Goal: Task Accomplishment & Management: Complete application form

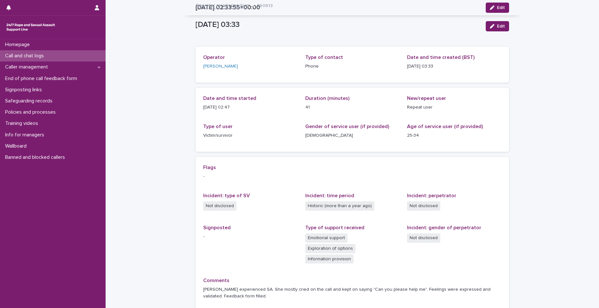
scroll to position [49, 0]
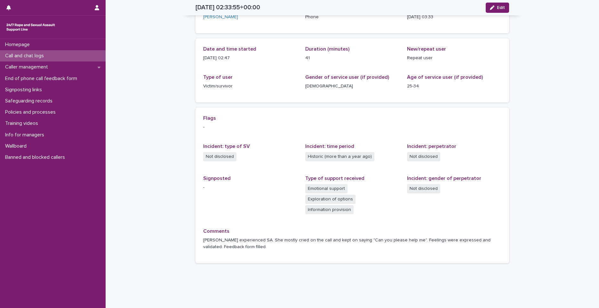
click at [93, 53] on div "Call and chat logs" at bounding box center [53, 55] width 106 height 11
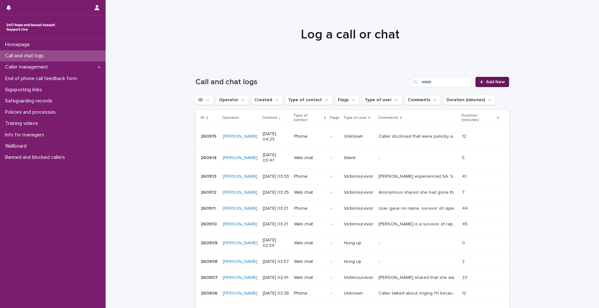
click at [484, 79] on link "Add New" at bounding box center [492, 82] width 34 height 10
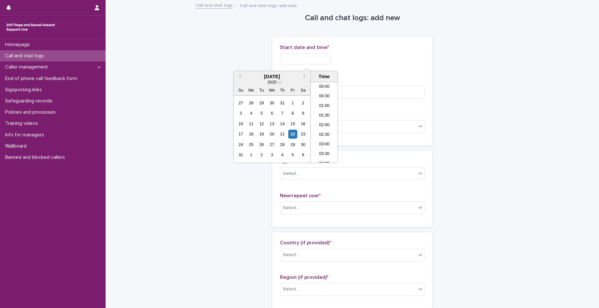
click at [292, 61] on input "text" at bounding box center [305, 58] width 51 height 11
click at [320, 109] on li "04:00" at bounding box center [323, 113] width 27 height 10
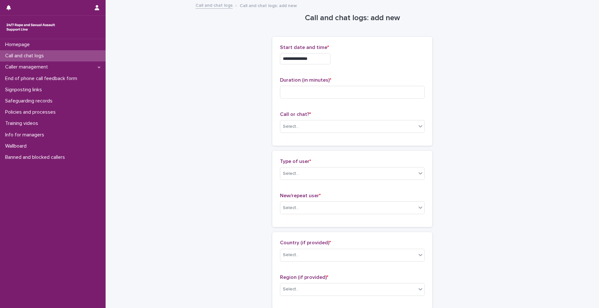
click at [319, 53] on input "**********" at bounding box center [305, 58] width 51 height 11
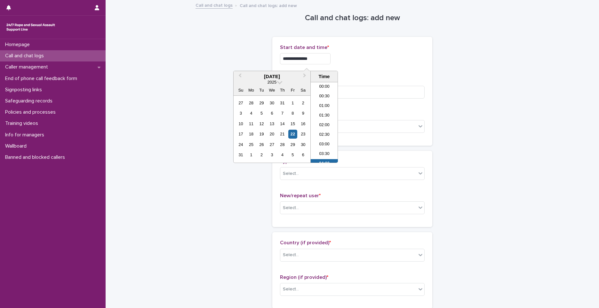
scroll to position [42, 0]
type input "**********"
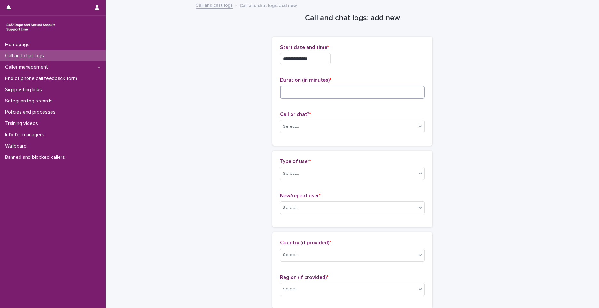
click at [389, 88] on input at bounding box center [352, 92] width 145 height 13
type input "**"
click at [353, 125] on div "Select..." at bounding box center [348, 126] width 136 height 11
click at [304, 150] on div "Web chat" at bounding box center [350, 149] width 144 height 11
click at [291, 180] on div "Type of user * Select..." at bounding box center [352, 171] width 145 height 27
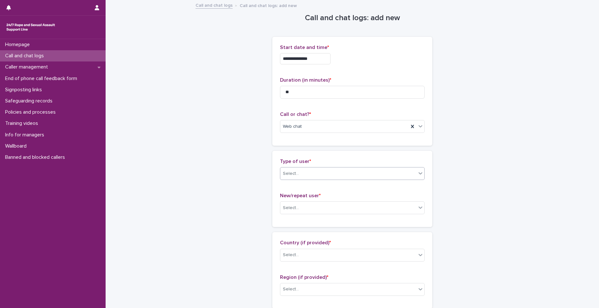
click at [291, 178] on div "Select..." at bounding box center [348, 173] width 136 height 11
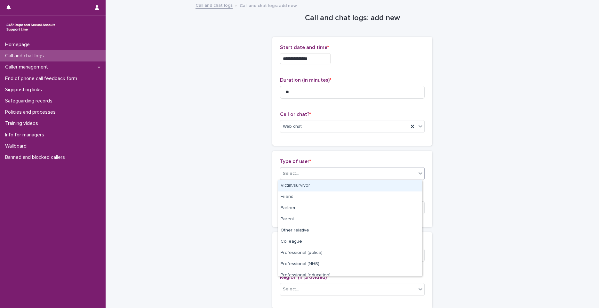
click at [295, 187] on div "Victim/survivor" at bounding box center [350, 185] width 144 height 11
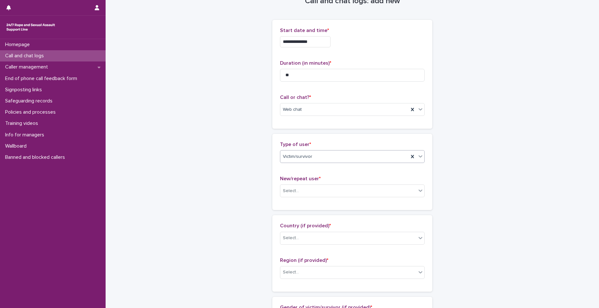
scroll to position [32, 0]
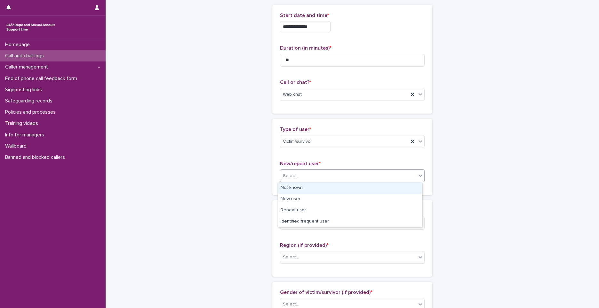
click at [294, 175] on div "Select..." at bounding box center [291, 175] width 16 height 7
click at [299, 173] on div "Select..." at bounding box center [348, 175] width 136 height 11
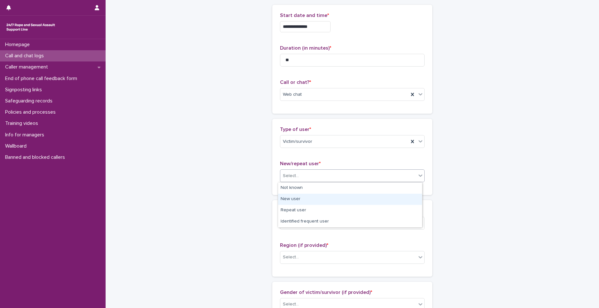
click at [322, 198] on div "New user" at bounding box center [350, 198] width 144 height 11
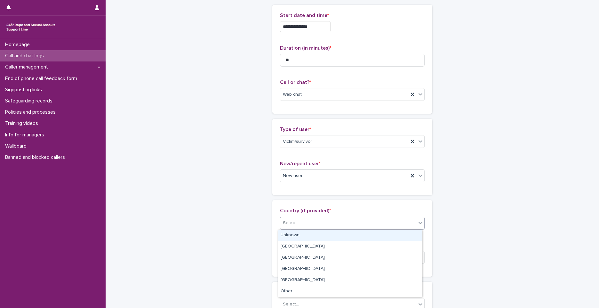
click at [309, 222] on div "Select..." at bounding box center [348, 222] width 136 height 11
click at [305, 236] on div "Unknown" at bounding box center [350, 235] width 144 height 11
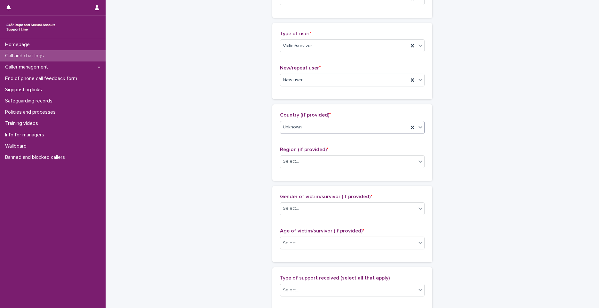
scroll to position [128, 0]
click at [303, 162] on div "Select..." at bounding box center [348, 161] width 136 height 11
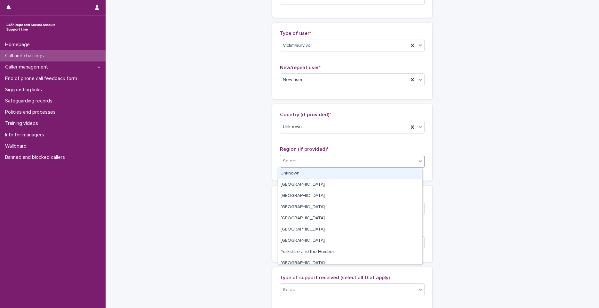
click at [304, 177] on div "Unknown" at bounding box center [350, 173] width 144 height 11
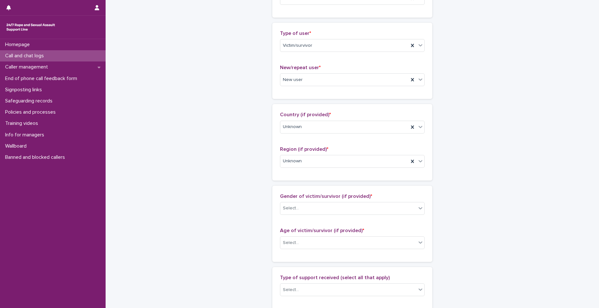
click at [207, 214] on div "**********" at bounding box center [351, 219] width 313 height 692
click at [225, 235] on div "**********" at bounding box center [351, 219] width 313 height 692
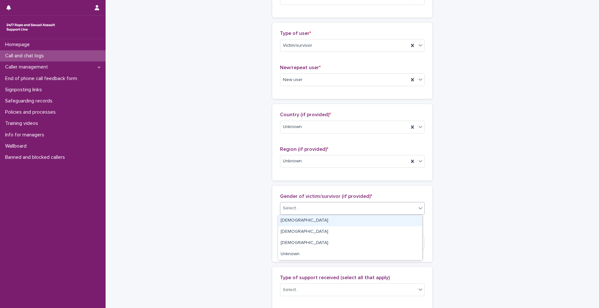
click at [343, 208] on div "Select..." at bounding box center [348, 208] width 136 height 11
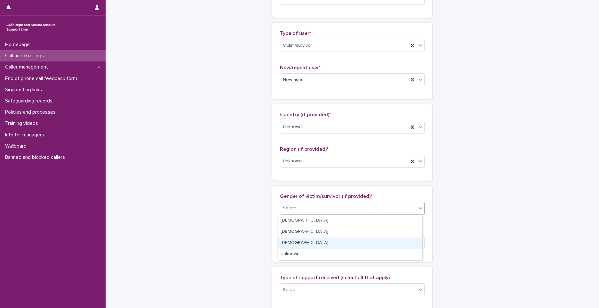
click at [302, 241] on div "[DEMOGRAPHIC_DATA]" at bounding box center [350, 242] width 144 height 11
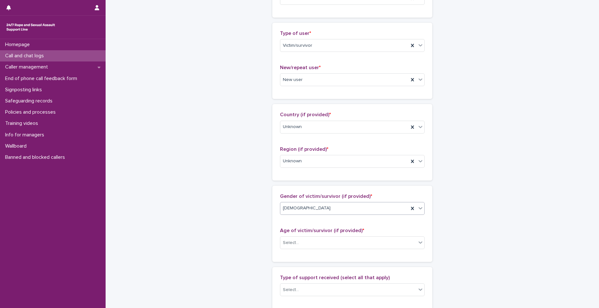
click at [345, 210] on div "[DEMOGRAPHIC_DATA]" at bounding box center [344, 208] width 128 height 11
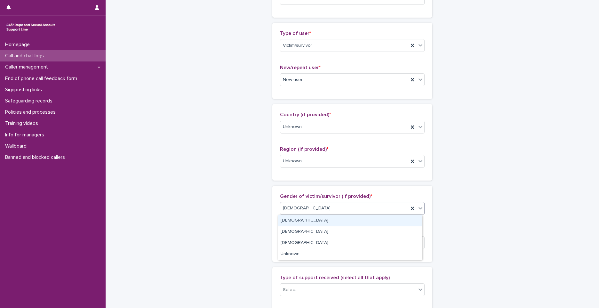
click at [345, 210] on div "[DEMOGRAPHIC_DATA]" at bounding box center [344, 208] width 128 height 11
drag, startPoint x: 276, startPoint y: 229, endPoint x: 290, endPoint y: 222, distance: 15.6
click at [290, 222] on div "[DEMOGRAPHIC_DATA]" at bounding box center [350, 220] width 144 height 11
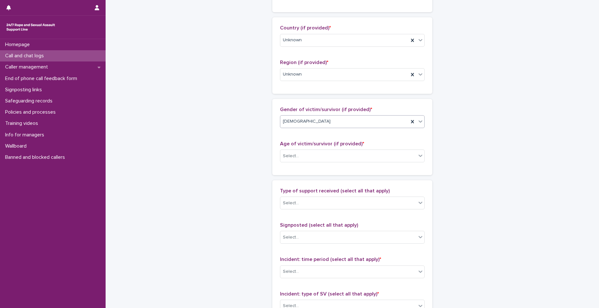
scroll to position [224, 0]
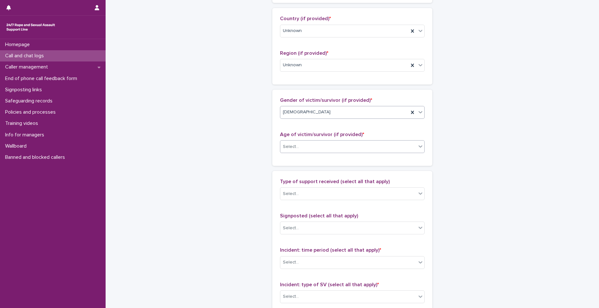
click at [331, 146] on div "Select..." at bounding box center [348, 146] width 136 height 11
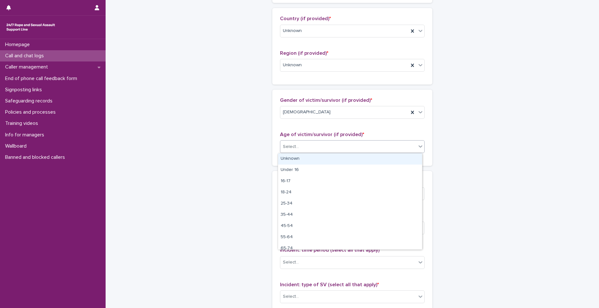
click at [293, 157] on div "Unknown" at bounding box center [350, 158] width 144 height 11
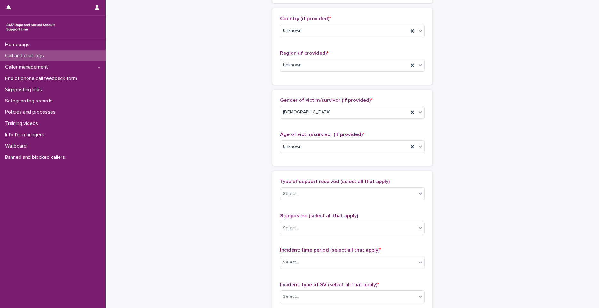
click at [334, 187] on div "Type of support received (select all that apply) Select..." at bounding box center [352, 191] width 145 height 27
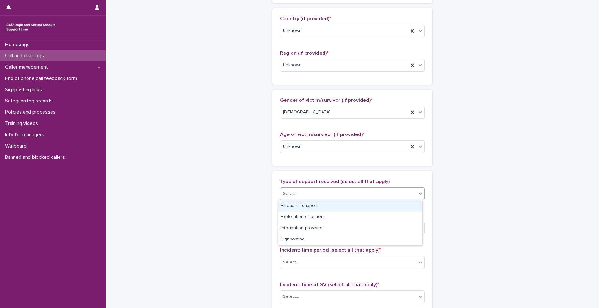
click at [288, 194] on div "Select..." at bounding box center [291, 193] width 16 height 7
click at [304, 208] on div "Emotional support" at bounding box center [350, 205] width 144 height 11
click at [338, 194] on div "Emotional support" at bounding box center [344, 193] width 128 height 11
click at [312, 204] on div "Exploration of options" at bounding box center [350, 205] width 144 height 11
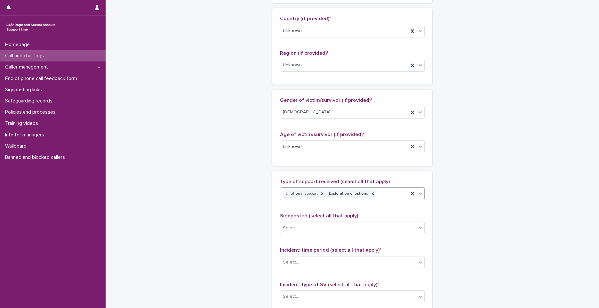
click at [393, 193] on div "Emotional support Exploration of options" at bounding box center [344, 193] width 128 height 11
click at [308, 207] on div "Information provision" at bounding box center [350, 205] width 144 height 11
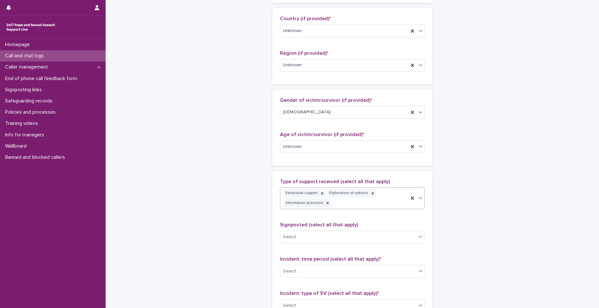
scroll to position [228, 0]
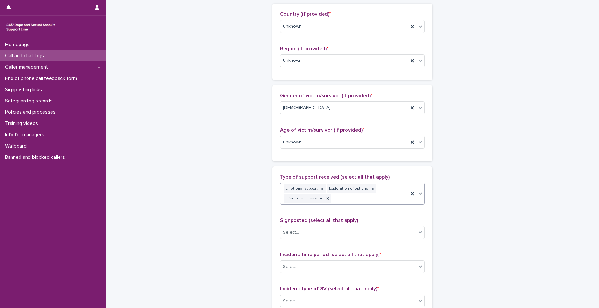
click at [395, 193] on div "Emotional support Exploration of options Information provision" at bounding box center [344, 193] width 128 height 21
click at [306, 211] on div "Signposting" at bounding box center [350, 210] width 144 height 11
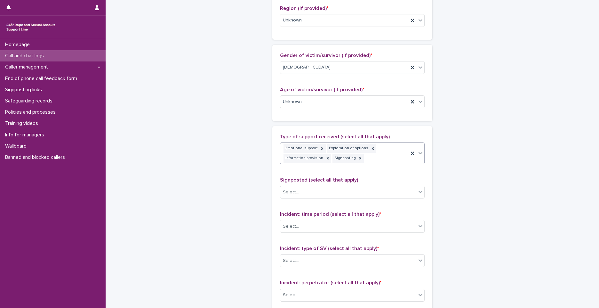
scroll to position [292, 0]
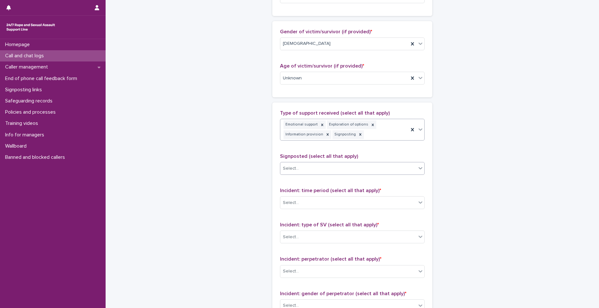
click at [321, 167] on div "Select..." at bounding box center [348, 168] width 136 height 11
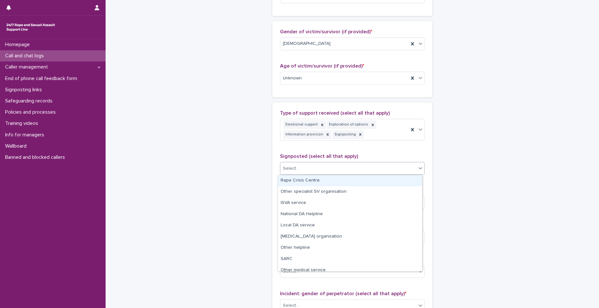
click at [306, 180] on div "Rape Crisis Centre" at bounding box center [350, 180] width 144 height 11
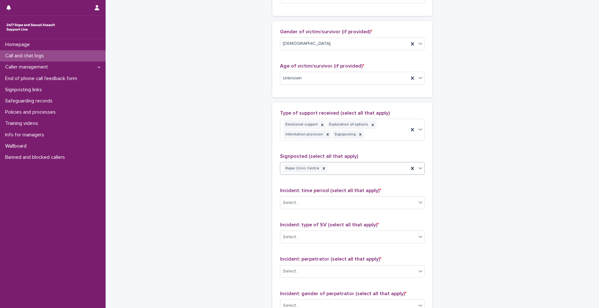
click at [357, 171] on div "Rape Crisis Centre" at bounding box center [344, 168] width 128 height 11
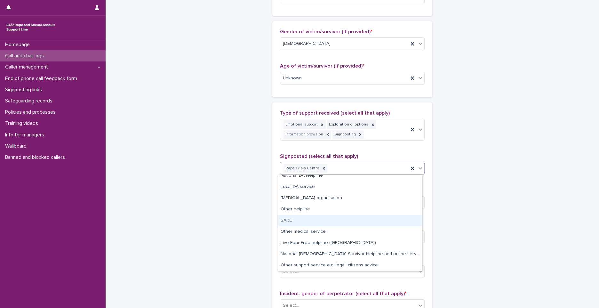
scroll to position [0, 0]
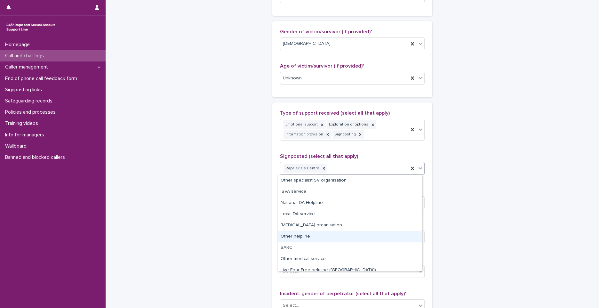
click at [299, 235] on div "Other helpline" at bounding box center [350, 236] width 144 height 11
click at [299, 235] on div "Select..." at bounding box center [348, 236] width 136 height 11
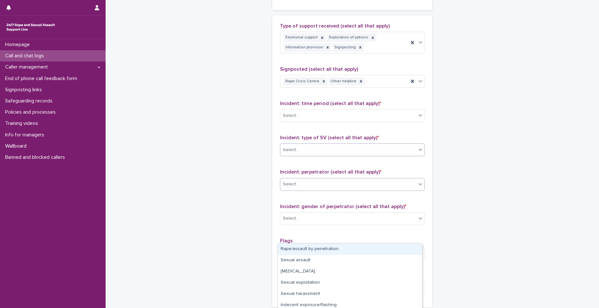
scroll to position [388, 0]
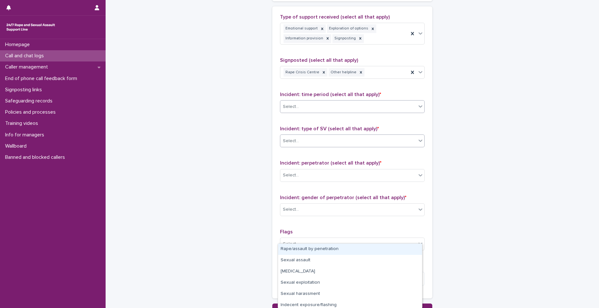
click at [299, 106] on div "Select..." at bounding box center [348, 106] width 136 height 11
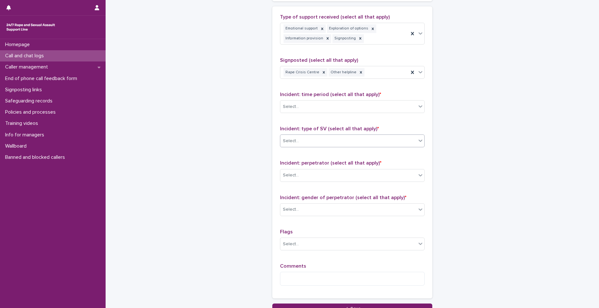
click at [340, 138] on div "Select..." at bounding box center [348, 141] width 136 height 11
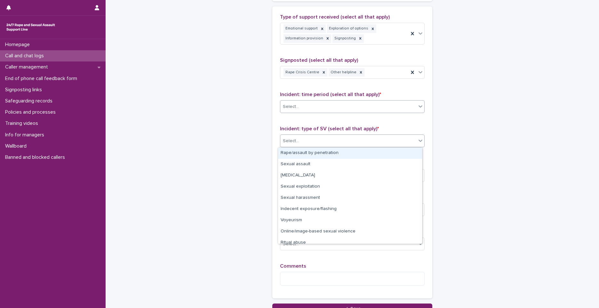
click at [303, 106] on div "Select..." at bounding box center [348, 106] width 136 height 11
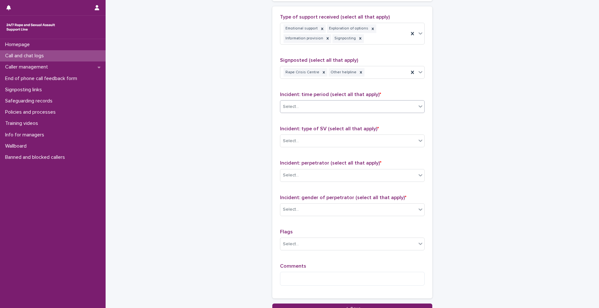
click at [303, 106] on div "Select..." at bounding box center [348, 106] width 136 height 11
click at [301, 112] on div "Select..." at bounding box center [348, 106] width 136 height 11
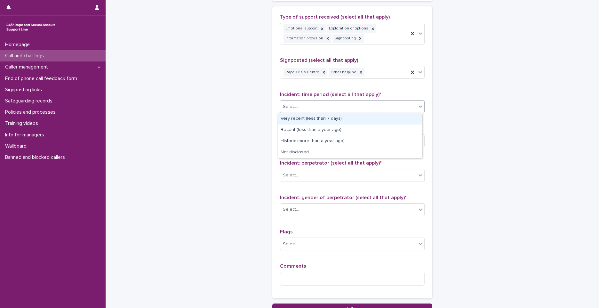
click at [301, 112] on div "Select..." at bounding box center [348, 106] width 136 height 11
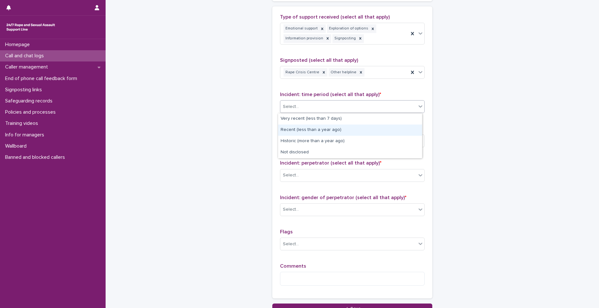
click at [301, 128] on div "Recent (less than a year ago)" at bounding box center [350, 129] width 144 height 11
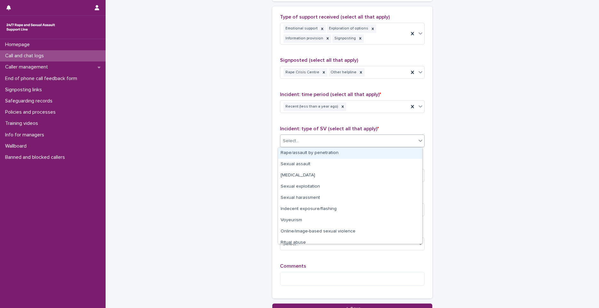
click at [330, 140] on div "Select..." at bounding box center [348, 141] width 136 height 11
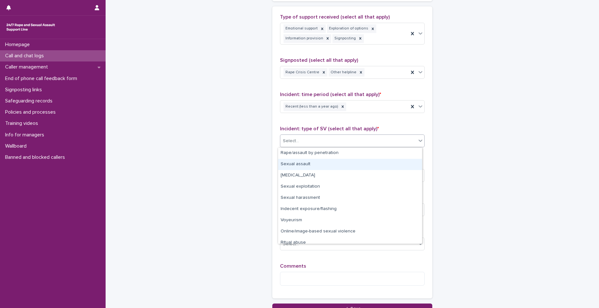
click at [309, 161] on div "Sexual assault" at bounding box center [350, 164] width 144 height 11
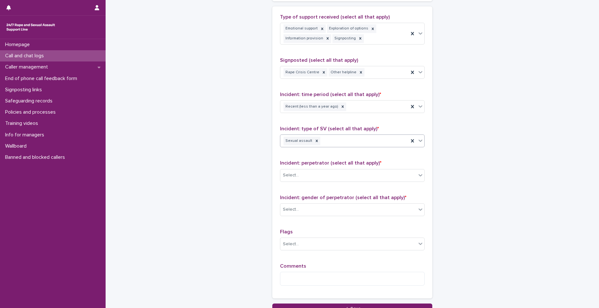
click at [360, 140] on div "Sexual assault" at bounding box center [344, 140] width 128 height 11
click at [289, 171] on div "Select..." at bounding box center [348, 175] width 136 height 11
click at [360, 261] on div "Type of support received (select all that apply) Emotional support Exploration …" at bounding box center [352, 152] width 145 height 276
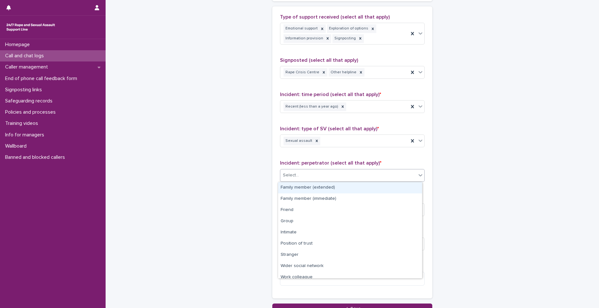
click at [307, 173] on div "Select..." at bounding box center [348, 175] width 136 height 11
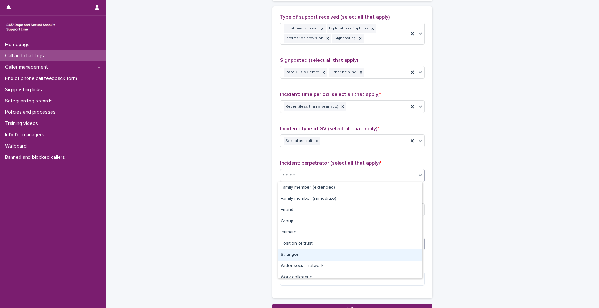
drag, startPoint x: 289, startPoint y: 254, endPoint x: 295, endPoint y: 242, distance: 13.3
click at [289, 254] on div "Stranger" at bounding box center [350, 254] width 144 height 11
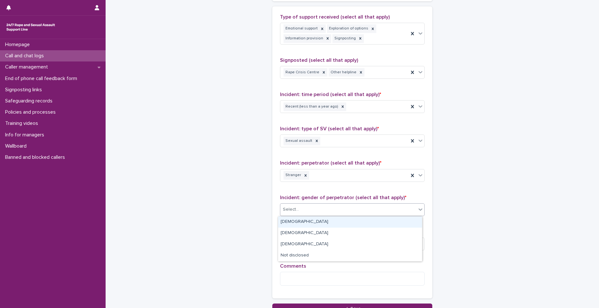
click at [303, 209] on div "Select..." at bounding box center [348, 209] width 136 height 11
click at [298, 223] on div "[DEMOGRAPHIC_DATA]" at bounding box center [350, 221] width 144 height 11
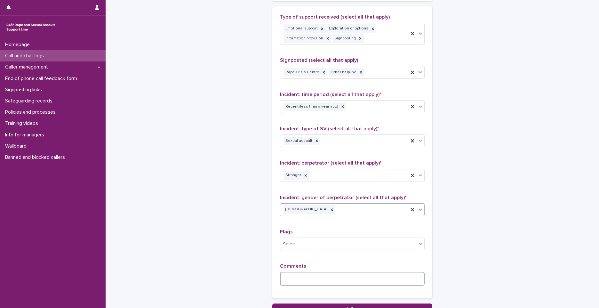
click at [286, 280] on textarea at bounding box center [352, 278] width 145 height 14
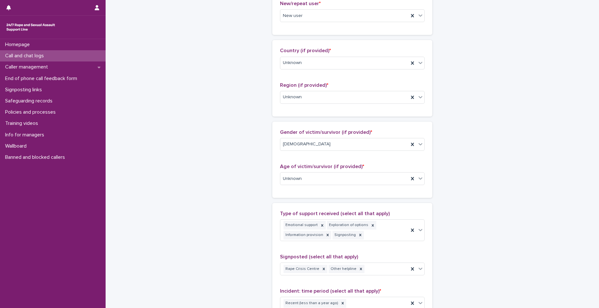
scroll to position [384, 0]
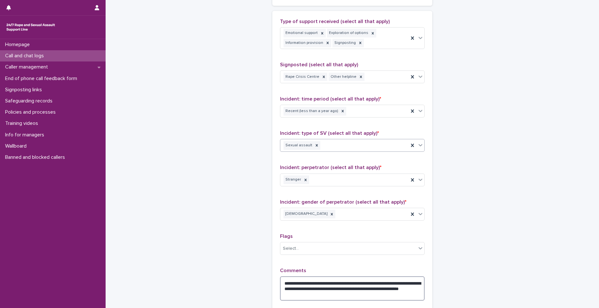
type textarea "**********"
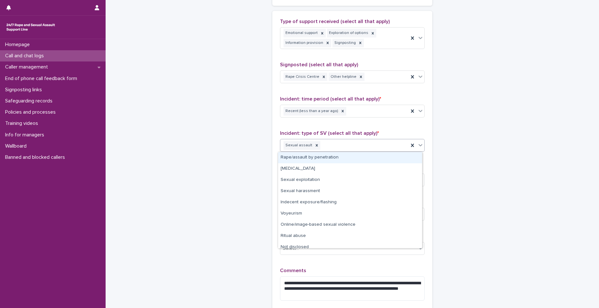
click at [329, 147] on div "Sexual assault" at bounding box center [344, 145] width 128 height 11
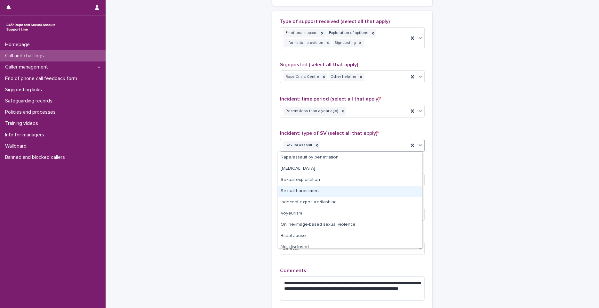
click at [302, 192] on div "Sexual harassment" at bounding box center [350, 190] width 144 height 11
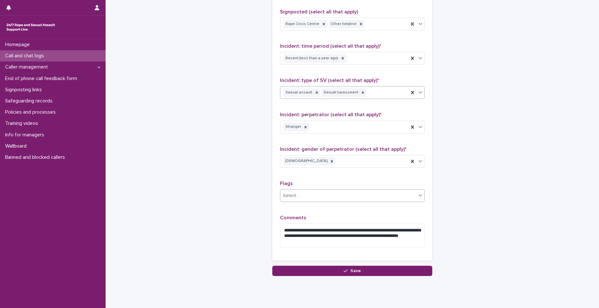
scroll to position [448, 0]
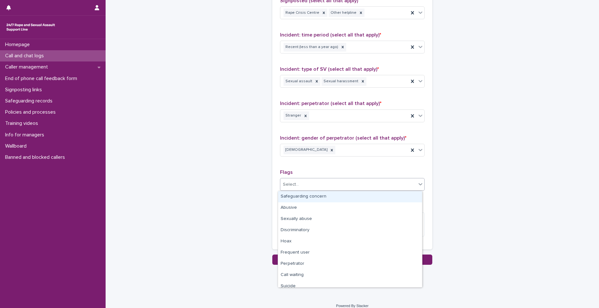
click at [321, 184] on div "Select..." at bounding box center [348, 184] width 136 height 11
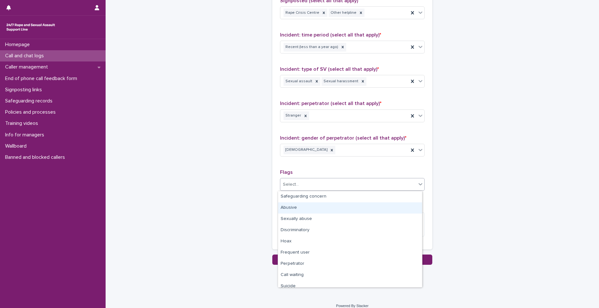
scroll to position [38, 0]
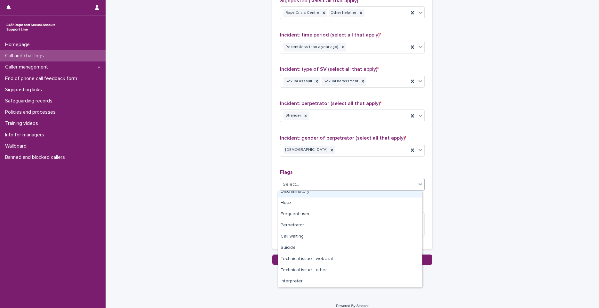
click at [383, 161] on div "**********" at bounding box center [352, 98] width 145 height 287
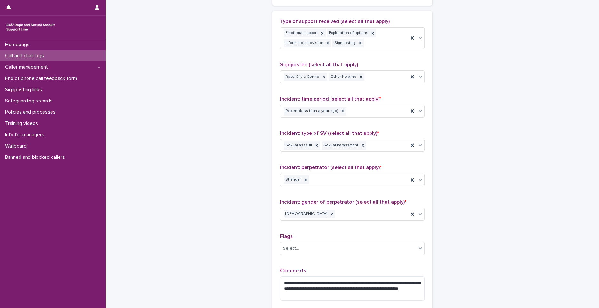
scroll to position [455, 0]
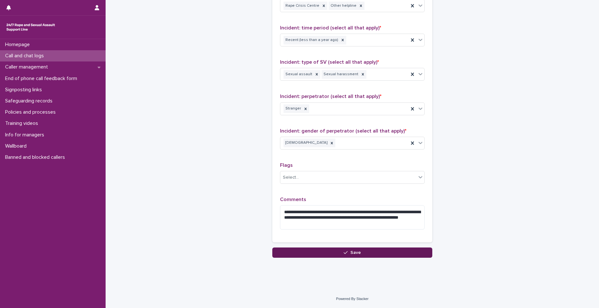
click at [322, 255] on button "Save" at bounding box center [352, 252] width 160 height 10
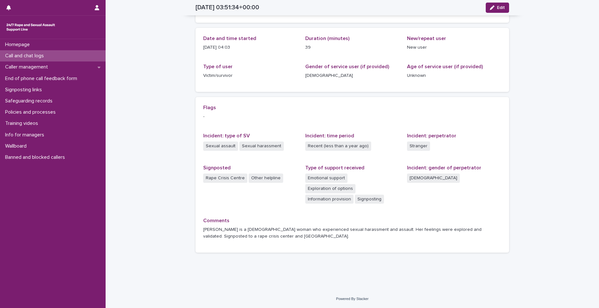
scroll to position [49, 0]
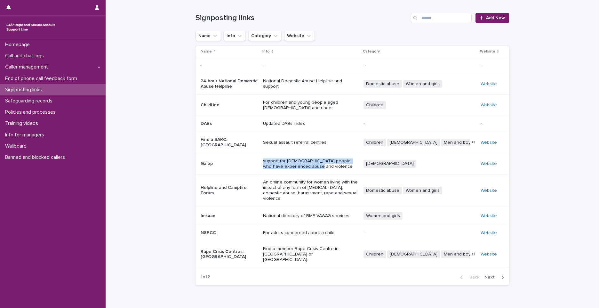
drag, startPoint x: 259, startPoint y: 150, endPoint x: 302, endPoint y: 164, distance: 45.4
click at [302, 164] on div "support for LGBT+ people who have experienced abuse and violence" at bounding box center [310, 164] width 95 height 16
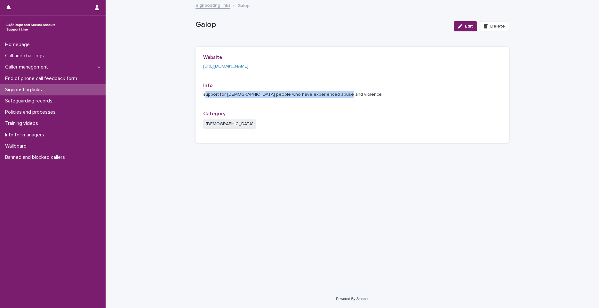
drag, startPoint x: 206, startPoint y: 91, endPoint x: 354, endPoint y: 109, distance: 149.8
click at [354, 109] on div "Website https://galop.org.uk/ Info support for LGBT+ people who have experience…" at bounding box center [352, 94] width 298 height 81
drag, startPoint x: 354, startPoint y: 109, endPoint x: 278, endPoint y: 109, distance: 76.7
click at [278, 109] on div "Website https://galop.org.uk/ Info support for LGBT+ people who have experience…" at bounding box center [352, 94] width 298 height 81
drag, startPoint x: 200, startPoint y: 92, endPoint x: 392, endPoint y: 101, distance: 191.8
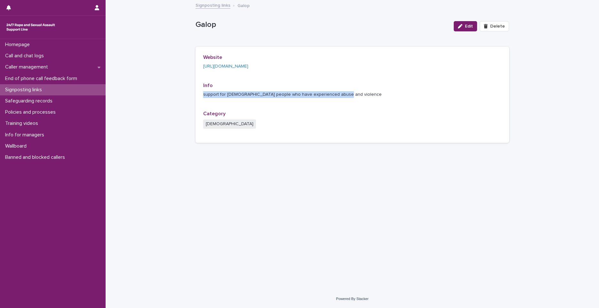
click at [392, 101] on div "Website https://galop.org.uk/ Info support for LGBT+ people who have experience…" at bounding box center [351, 95] width 313 height 96
copy p "support for LGBT+ people who have experienced abuse and violence"
click at [398, 205] on div "Loading... Saving… Loading... Saving… Galop Edit Delete Galop Edit Delete Sorry…" at bounding box center [352, 137] width 320 height 273
click at [217, 66] on link "https://galop.org.uk/" at bounding box center [225, 66] width 45 height 4
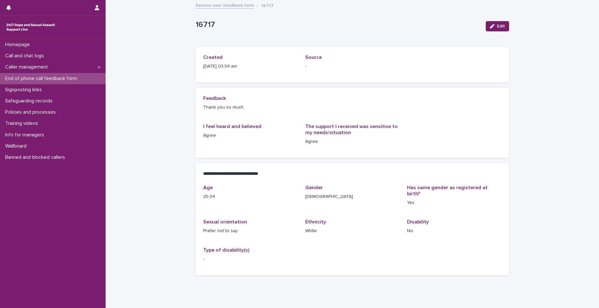
scroll to position [17, 0]
